Goal: Find contact information: Find contact information

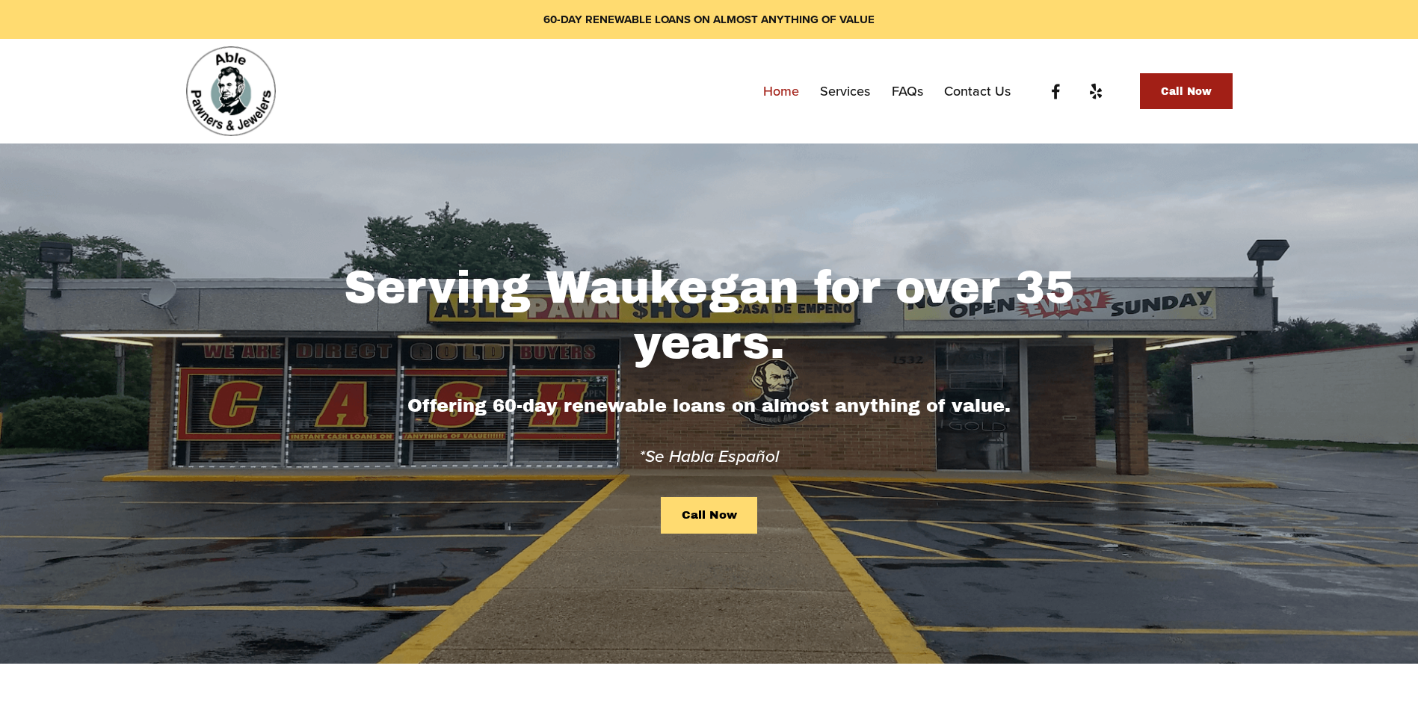
click at [861, 89] on link "Services" at bounding box center [845, 91] width 50 height 27
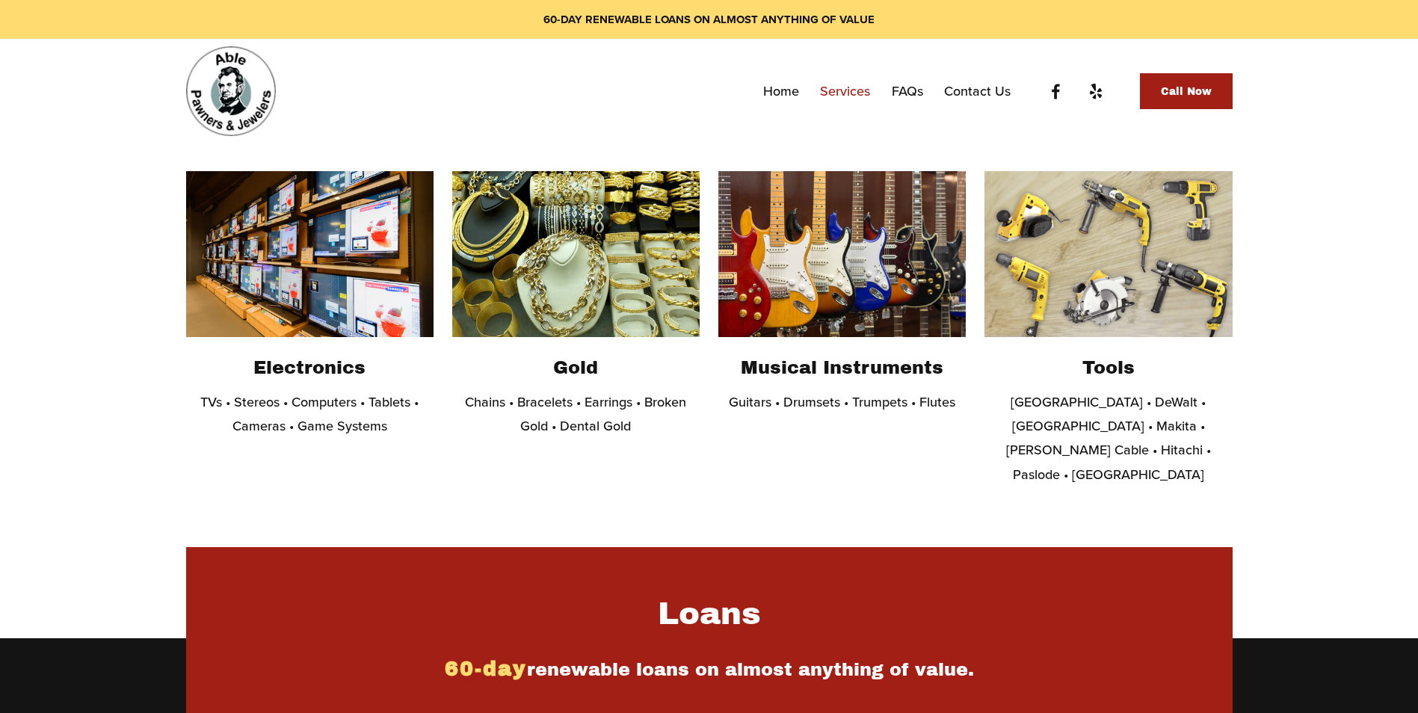
scroll to position [374, 0]
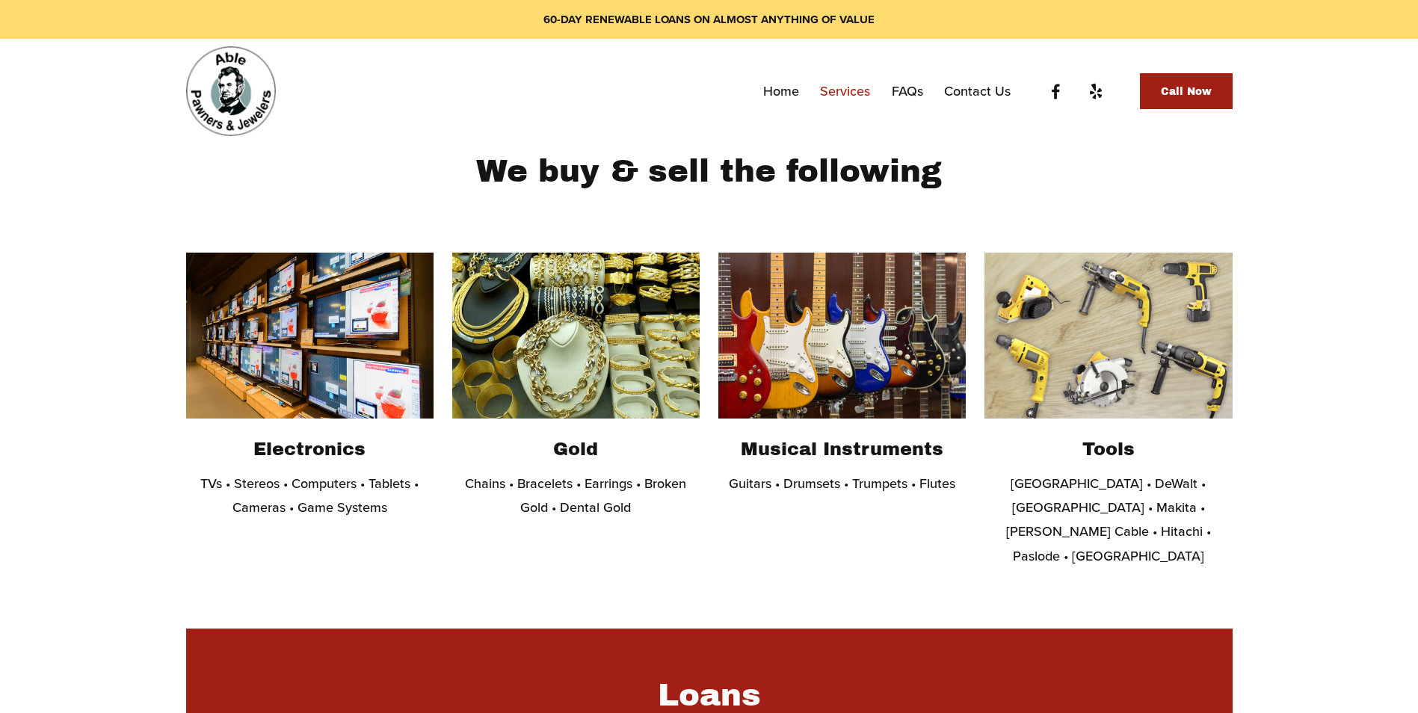
click at [317, 457] on h2 "Electronics" at bounding box center [309, 449] width 247 height 23
click at [335, 380] on img at bounding box center [309, 336] width 247 height 166
click at [990, 91] on link "Contact Us" at bounding box center [977, 91] width 67 height 27
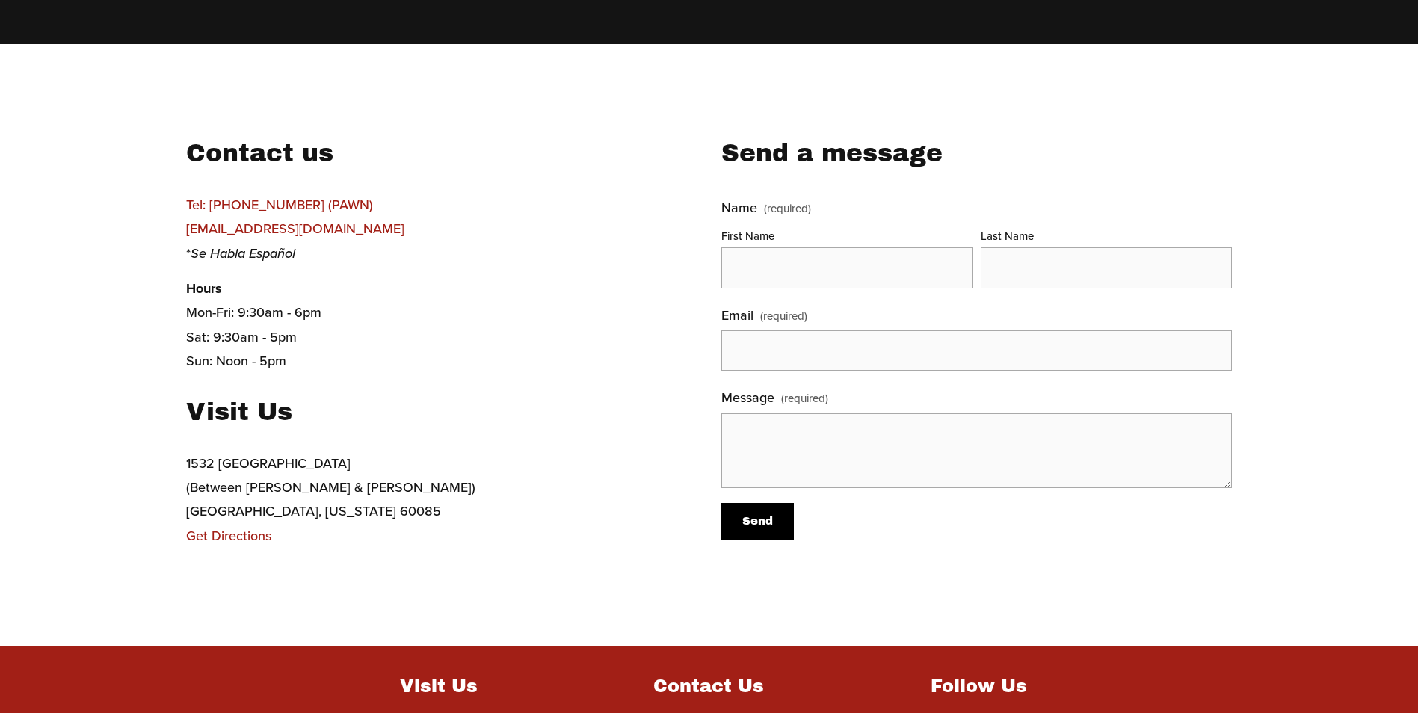
scroll to position [448, 0]
